Goal: Information Seeking & Learning: Learn about a topic

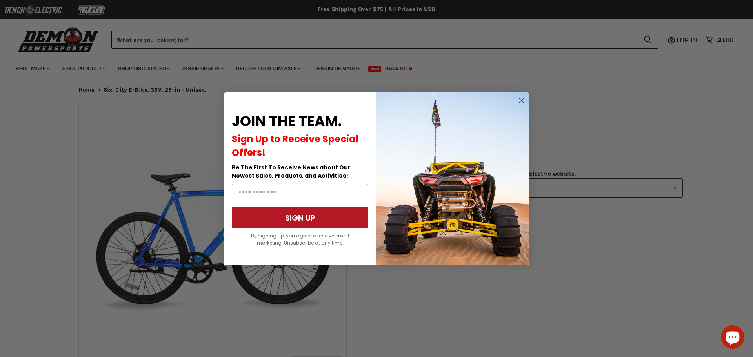
click at [520, 98] on circle "Close dialog" at bounding box center [521, 100] width 9 height 9
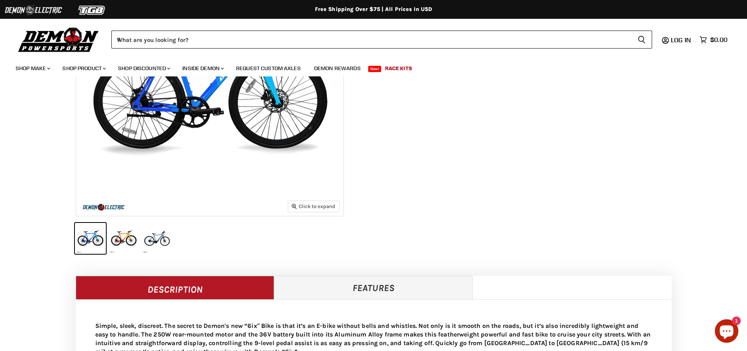
scroll to position [157, 0]
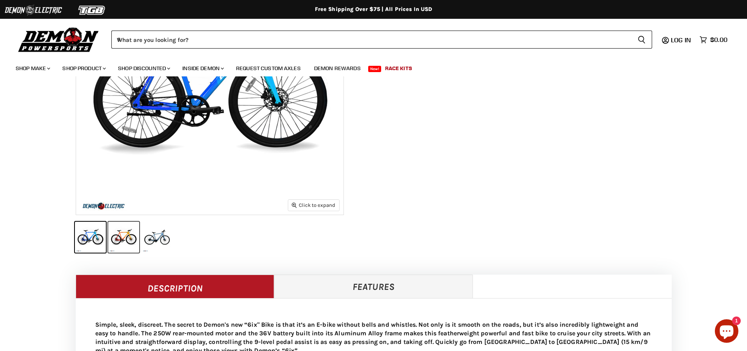
click at [125, 239] on button "6ix, City E-Bike, 36V, 25-in - Unisex. thumbnail" at bounding box center [123, 237] width 31 height 31
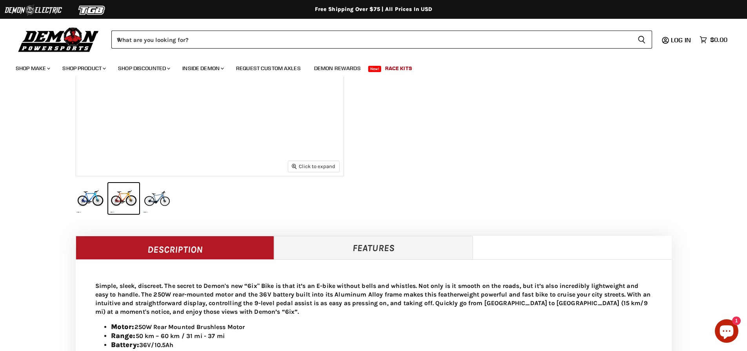
scroll to position [196, 0]
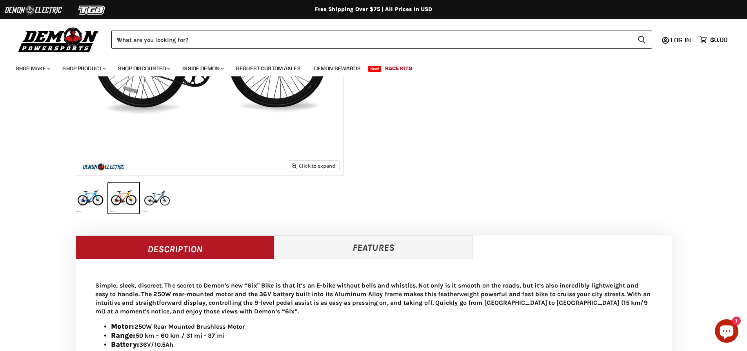
click at [165, 202] on button "6ix, City E-Bike, 36V, 25-in - Unisex. thumbnail" at bounding box center [157, 198] width 31 height 31
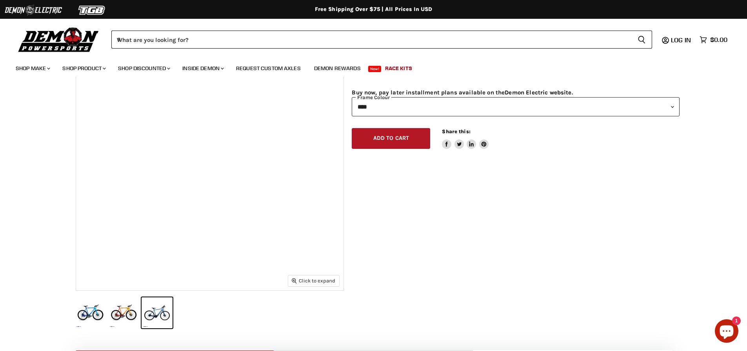
scroll to position [235, 0]
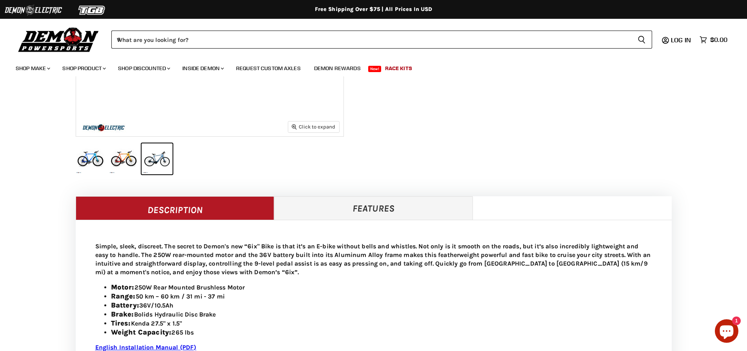
click at [121, 169] on button "6ix, City E-Bike, 36V, 25-in - Unisex. thumbnail" at bounding box center [123, 158] width 31 height 31
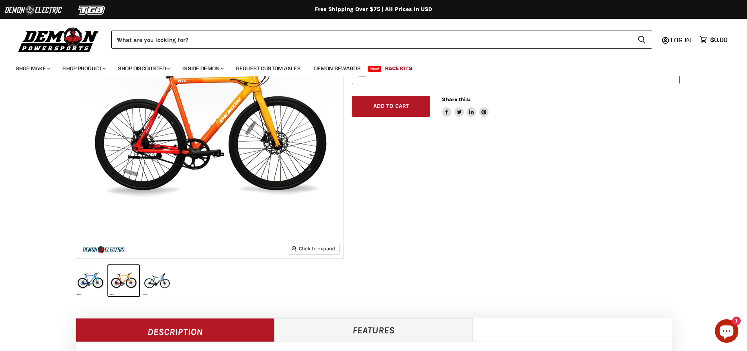
scroll to position [196, 0]
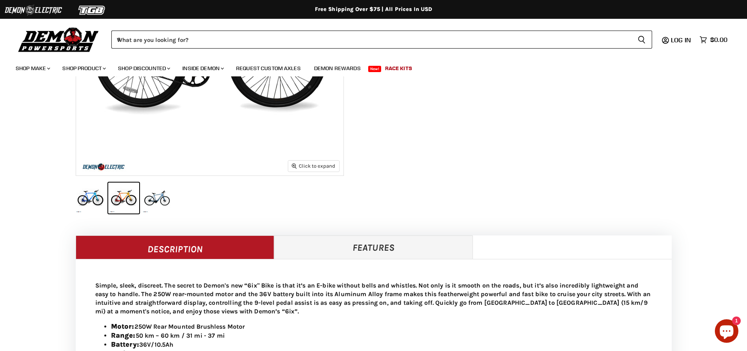
click at [83, 194] on button "6ix, City E-Bike, 36V, 25-in - Unisex. thumbnail" at bounding box center [90, 198] width 31 height 31
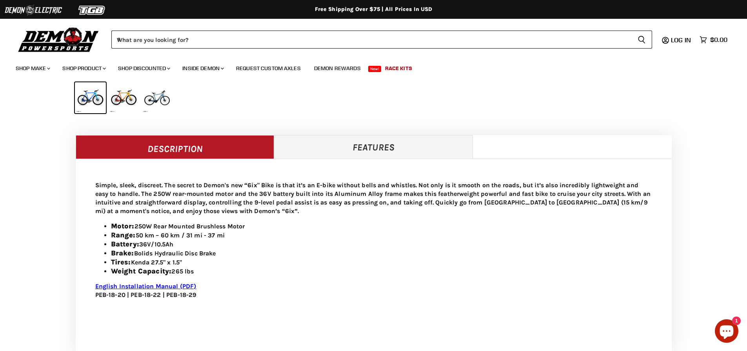
scroll to position [314, 0]
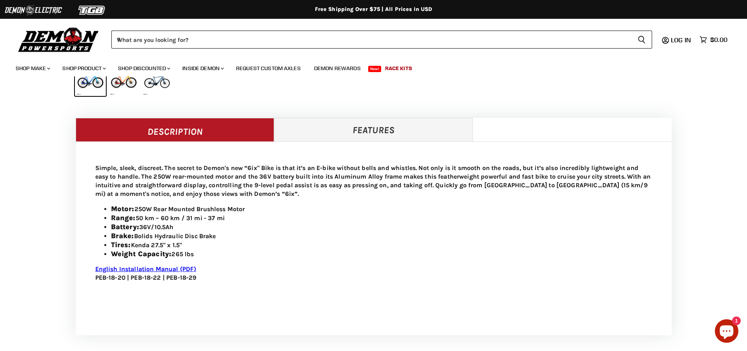
click at [382, 132] on link "Features" at bounding box center [373, 130] width 199 height 24
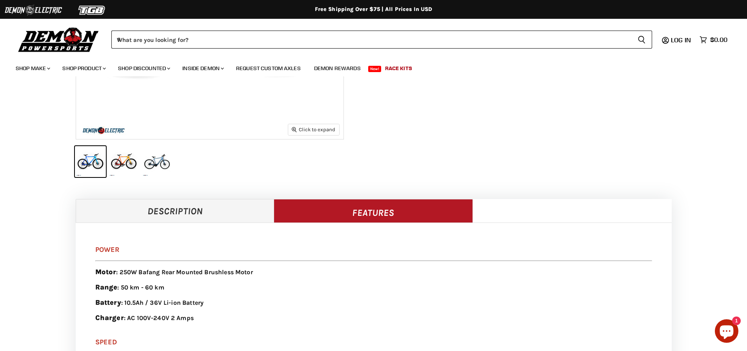
scroll to position [235, 0]
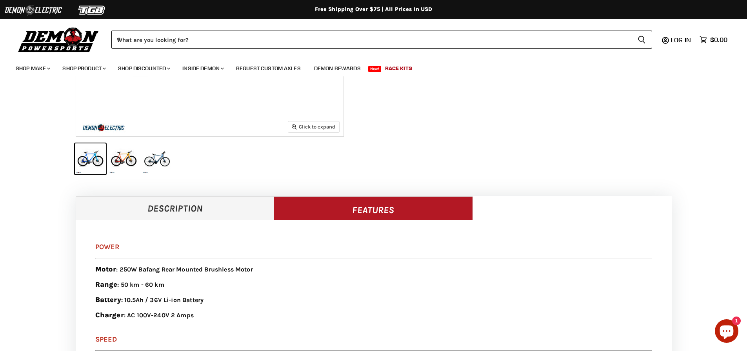
drag, startPoint x: 130, startPoint y: 157, endPoint x: 138, endPoint y: 161, distance: 9.0
click at [130, 157] on button "6ix, City E-Bike, 36V, 25-in - Unisex. thumbnail" at bounding box center [123, 158] width 31 height 31
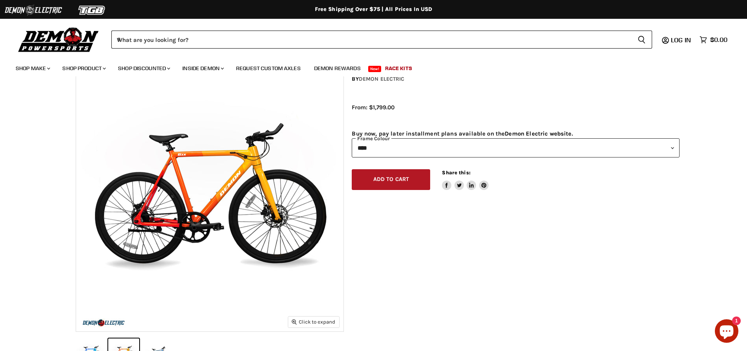
scroll to position [39, 0]
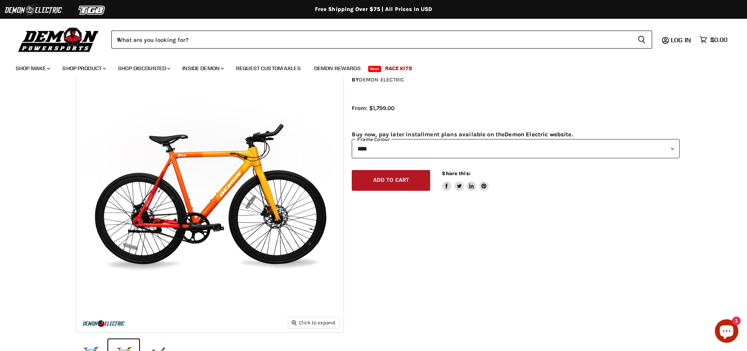
click at [395, 284] on div "**********" at bounding box center [508, 219] width 328 height 308
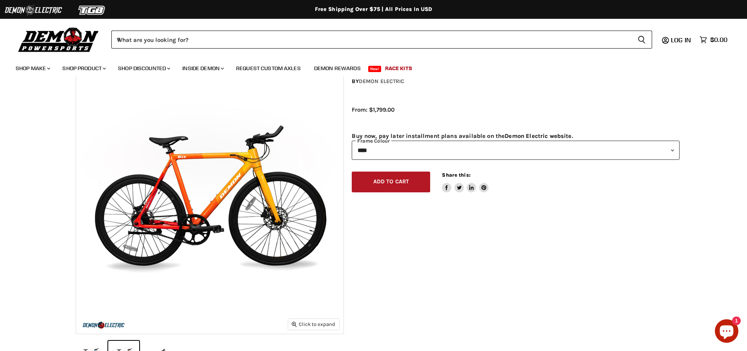
scroll to position [0, 0]
